Goal: Task Accomplishment & Management: Use online tool/utility

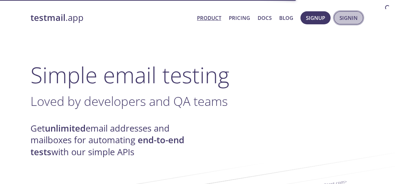
click at [340, 19] on span "Signin" at bounding box center [348, 17] width 18 height 9
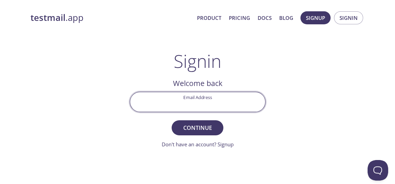
click at [179, 105] on input "Email Address" at bounding box center [197, 102] width 135 height 20
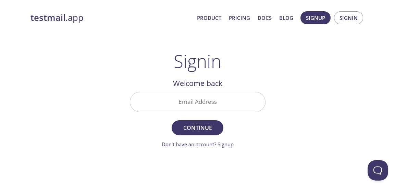
click at [305, 89] on div "testmail .app Product Pricing Docs Blog Signup Signin Signin Welcome back Email…" at bounding box center [197, 150] width 351 height 286
click at [249, 103] on input "Email Address" at bounding box center [197, 102] width 135 height 20
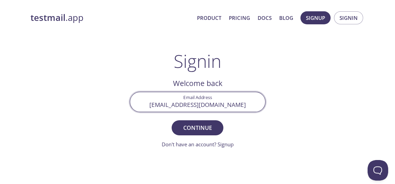
click at [245, 105] on input "[EMAIL_ADDRESS][DOMAIN_NAME]" at bounding box center [197, 102] width 135 height 20
type input "[EMAIL_ADDRESS][DOMAIN_NAME]"
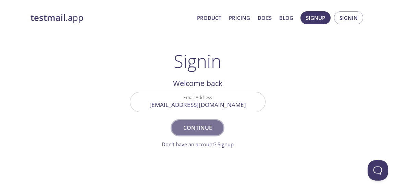
click at [199, 133] on button "Continue" at bounding box center [197, 127] width 51 height 15
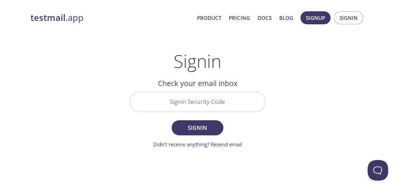
click at [231, 100] on input "Signin Security Code" at bounding box center [197, 102] width 135 height 20
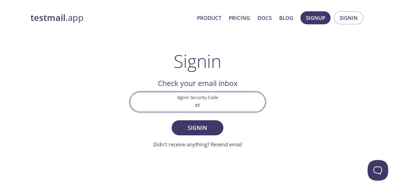
type input "x"
type input "XRNAZVU"
click at [172, 120] on button "Signin" at bounding box center [197, 127] width 51 height 15
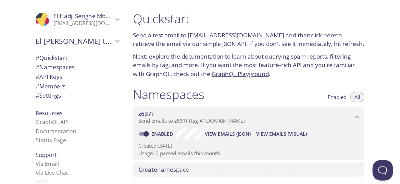
drag, startPoint x: 280, startPoint y: 132, endPoint x: 318, endPoint y: 62, distance: 80.4
click at [318, 62] on p "Next: explore the documentation to learn about querying spam reports, filtering…" at bounding box center [248, 65] width 231 height 26
click at [287, 132] on span "View Emails (Visual)" at bounding box center [281, 134] width 51 height 8
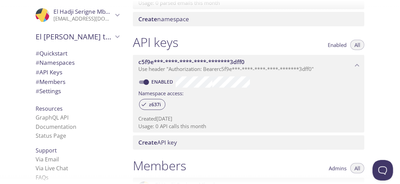
scroll to position [150, 0]
click at [161, 68] on span "Use header "Authorization: Bearer c5f9e***-****-****-****-*******3dff0 "" at bounding box center [225, 69] width 175 height 7
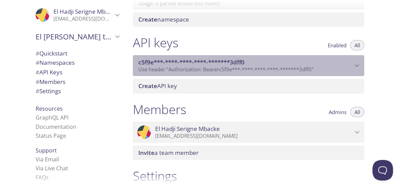
click at [161, 68] on span "Use header "Authorization: Bearer c5f9e***-****-****-****-*******3dff0 "" at bounding box center [225, 69] width 175 height 7
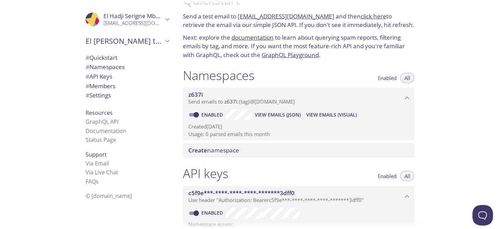
scroll to position [37, 0]
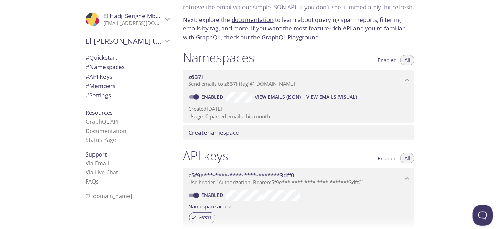
click at [334, 99] on span "View Emails (Visual)" at bounding box center [331, 97] width 51 height 8
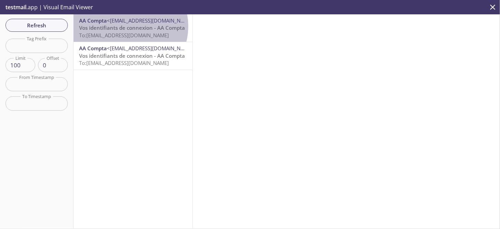
click at [126, 26] on span "Vos identifiants de connexion - AA Compta" at bounding box center [132, 27] width 106 height 7
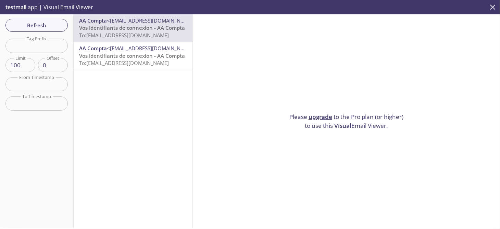
click at [394, 5] on icon "close" at bounding box center [492, 7] width 9 height 9
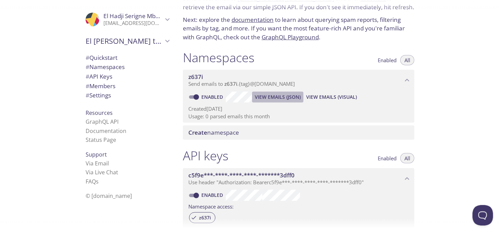
click at [286, 98] on span "View Emails (JSON)" at bounding box center [278, 97] width 46 height 8
click at [334, 98] on span "View Emails (Visual)" at bounding box center [331, 97] width 51 height 8
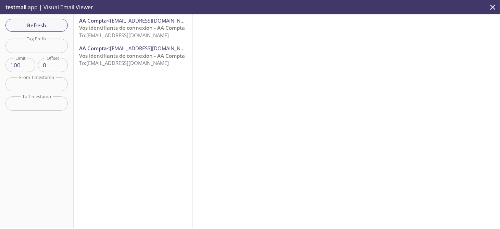
click at [36, 46] on input "text" at bounding box center [36, 46] width 62 height 14
type input "test"
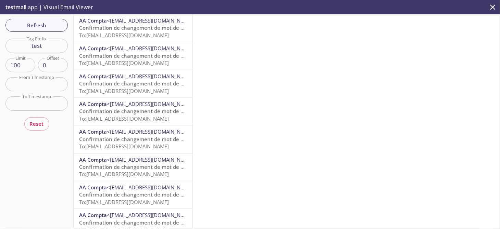
click at [135, 27] on span "Confirmation de changement de mot de passe - AA Compta" at bounding box center [153, 27] width 148 height 7
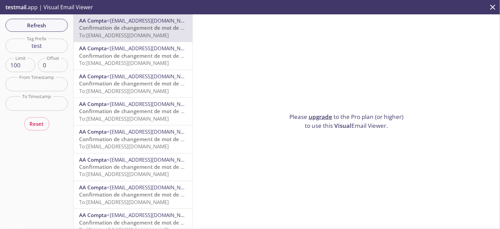
click at [318, 113] on link "upgrade" at bounding box center [320, 117] width 24 height 8
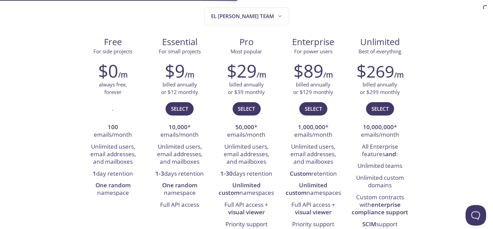
scroll to position [79, 0]
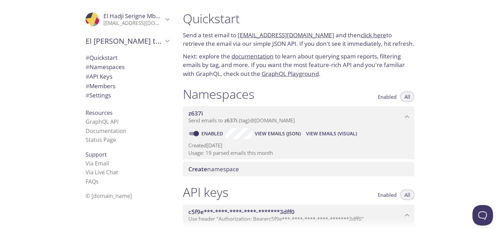
click at [341, 133] on span "View Emails (Visual)" at bounding box center [331, 134] width 51 height 8
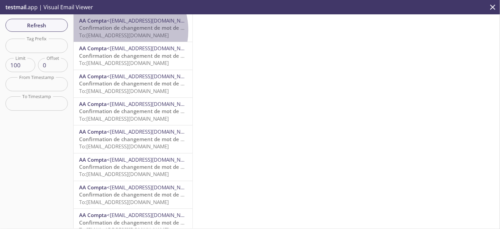
click at [118, 30] on span "Confirmation de changement de mot de passe - AA Compta" at bounding box center [153, 27] width 148 height 7
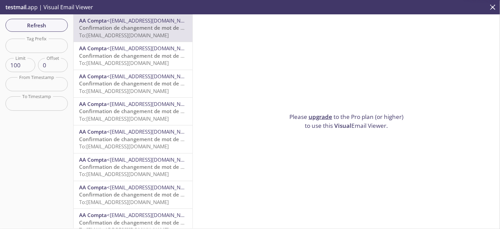
click at [314, 113] on link "upgrade" at bounding box center [320, 117] width 24 height 8
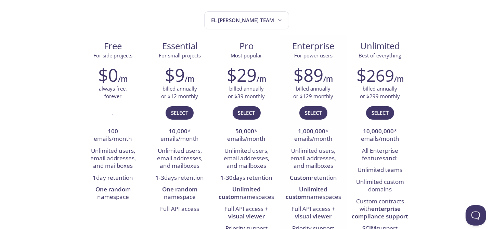
scroll to position [74, 0]
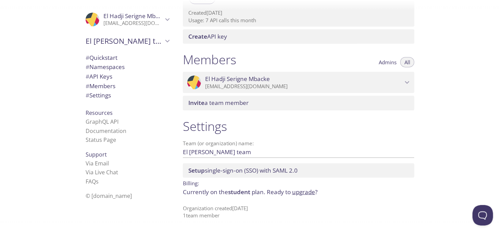
scroll to position [257, 0]
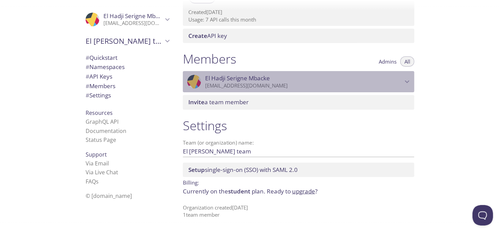
click at [351, 77] on span "El Hadji [PERSON_NAME]" at bounding box center [304, 79] width 198 height 8
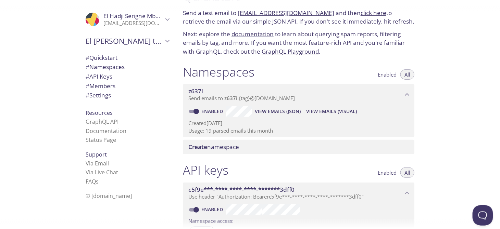
scroll to position [0, 0]
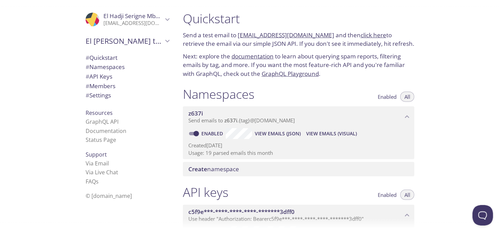
click at [314, 74] on link "GraphQL Playground" at bounding box center [290, 74] width 57 height 8
click at [256, 57] on link "documentation" at bounding box center [252, 56] width 42 height 8
